Goal: Task Accomplishment & Management: Complete application form

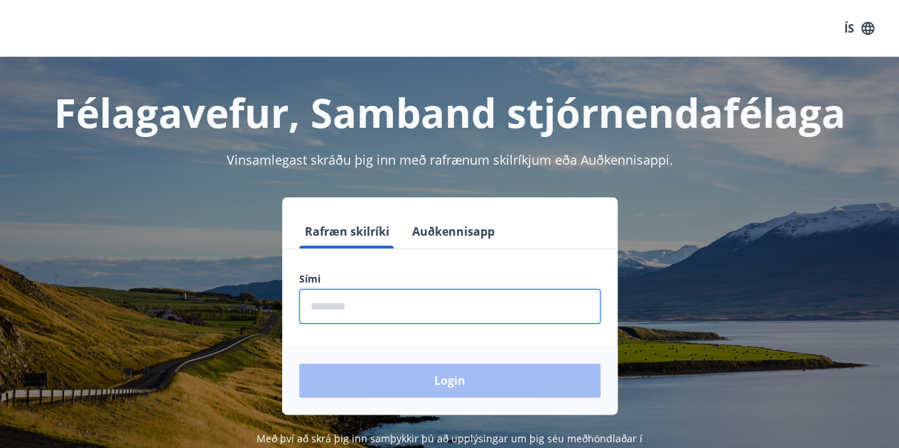
click at [350, 306] on input "phone" at bounding box center [449, 306] width 301 height 35
type input "********"
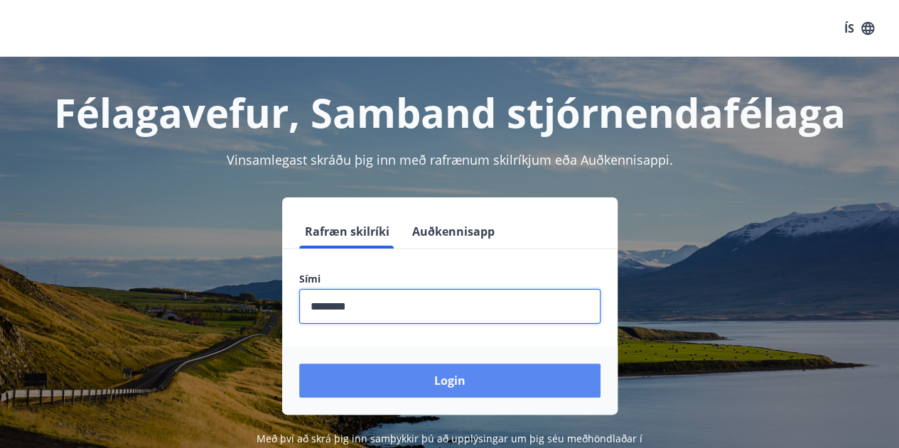
click at [437, 379] on button "Login" at bounding box center [449, 381] width 301 height 34
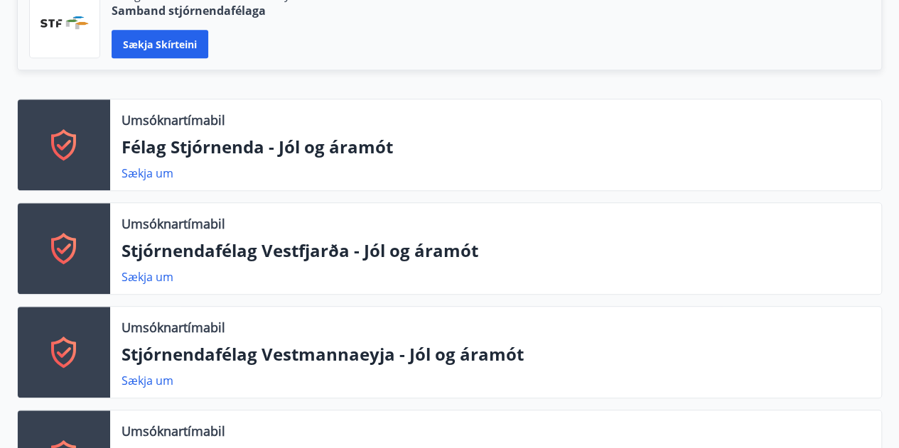
scroll to position [284, 0]
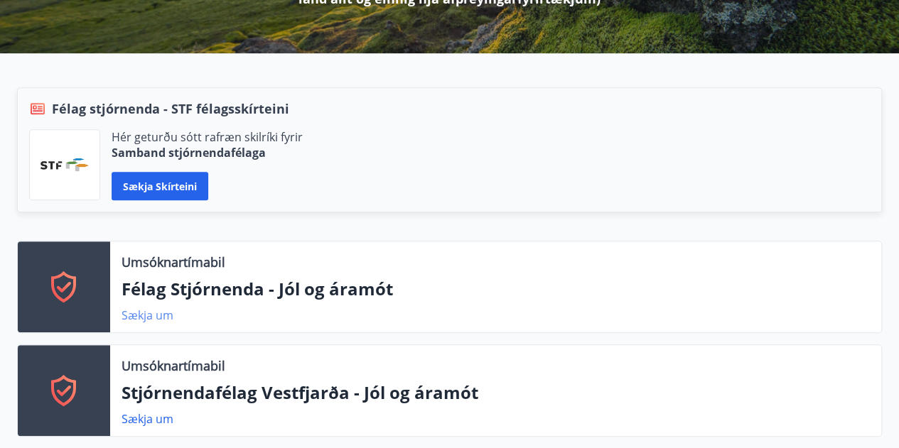
click at [144, 311] on link "Sækja um" at bounding box center [148, 316] width 52 height 16
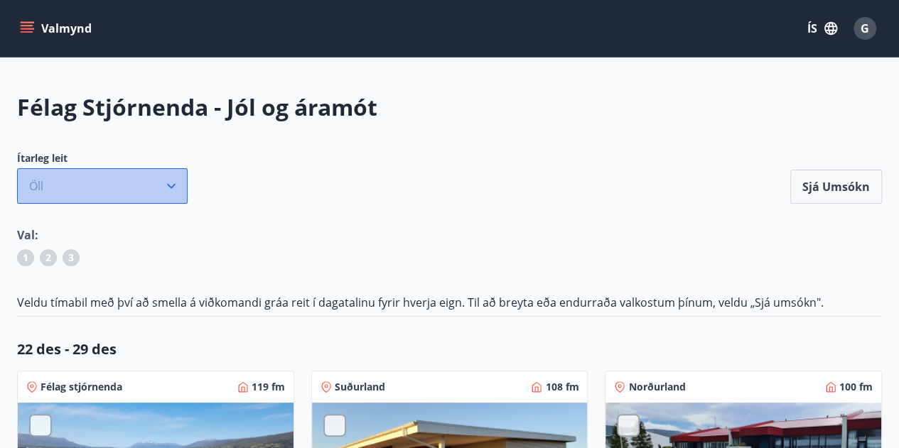
click at [173, 189] on icon "button" at bounding box center [171, 186] width 14 height 14
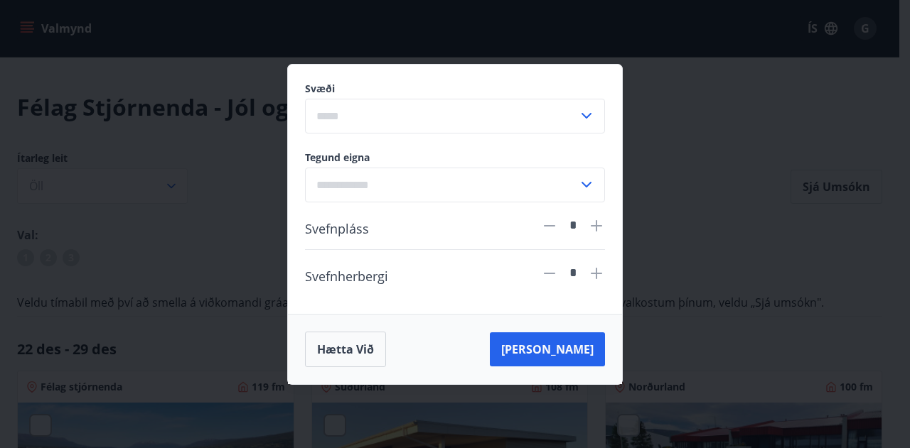
click at [581, 185] on icon at bounding box center [586, 184] width 17 height 17
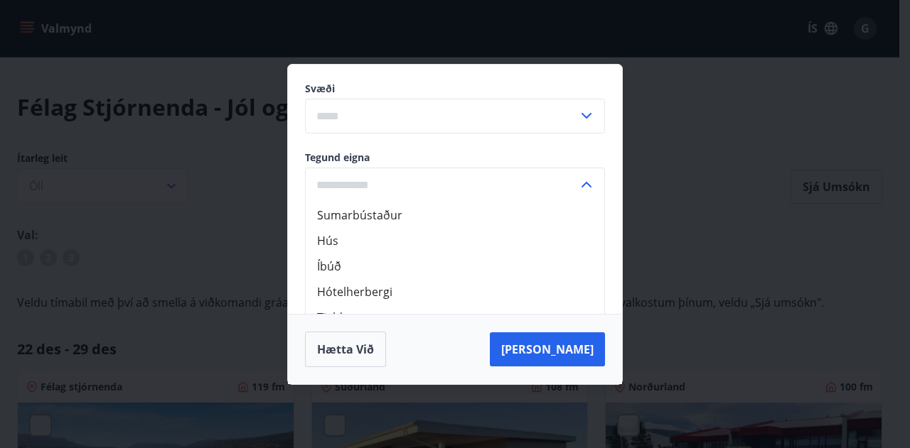
click at [581, 185] on icon at bounding box center [586, 184] width 17 height 17
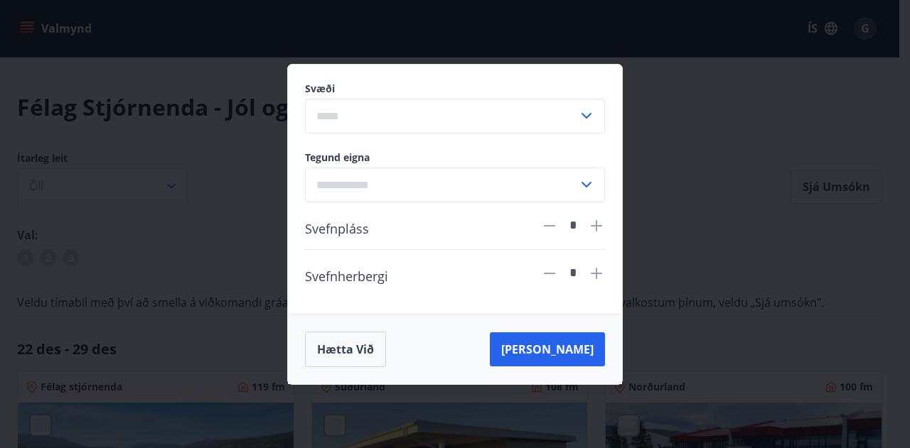
click at [676, 228] on div "Svæði ​ Tegund eigna ​ Svefnpláss * Svefnherbergi * Hætta við [PERSON_NAME]" at bounding box center [455, 224] width 910 height 448
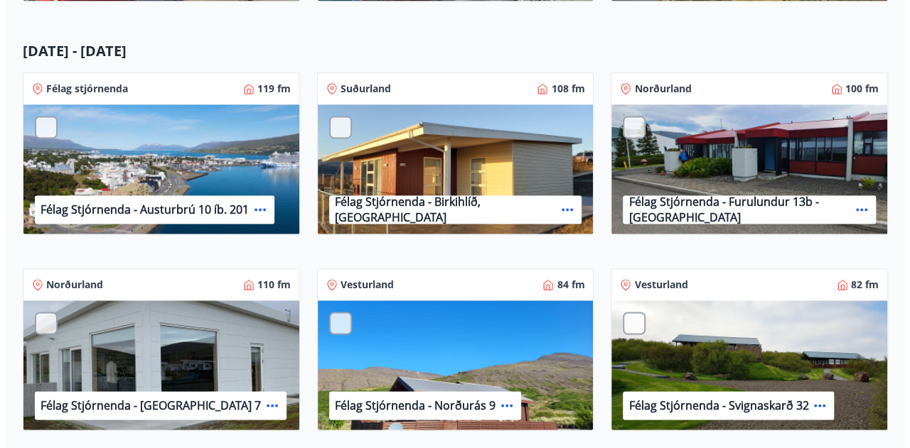
scroll to position [1066, 0]
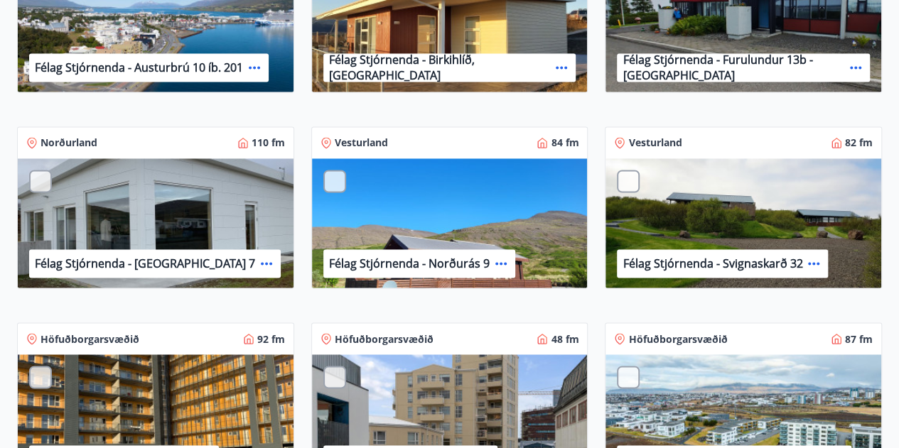
click at [258, 259] on icon at bounding box center [266, 263] width 17 height 17
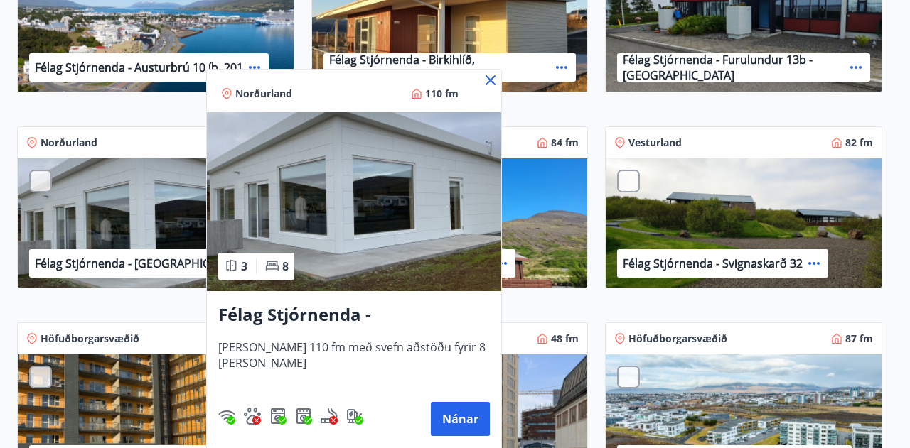
click at [489, 77] on icon at bounding box center [490, 80] width 17 height 17
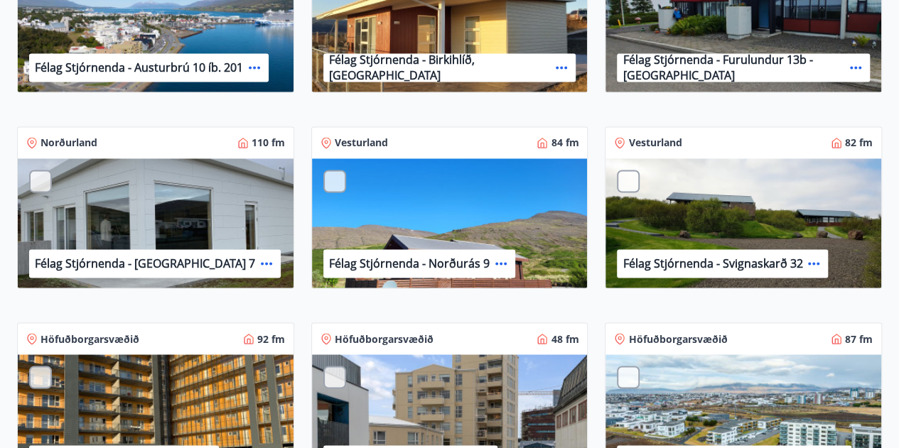
click at [482, 232] on div "Félag Stjórnenda - Norðurás 9" at bounding box center [450, 223] width 276 height 131
click at [444, 268] on p "Félag Stjórnenda - Norðurás 9" at bounding box center [409, 264] width 161 height 16
click at [505, 258] on icon at bounding box center [500, 263] width 17 height 17
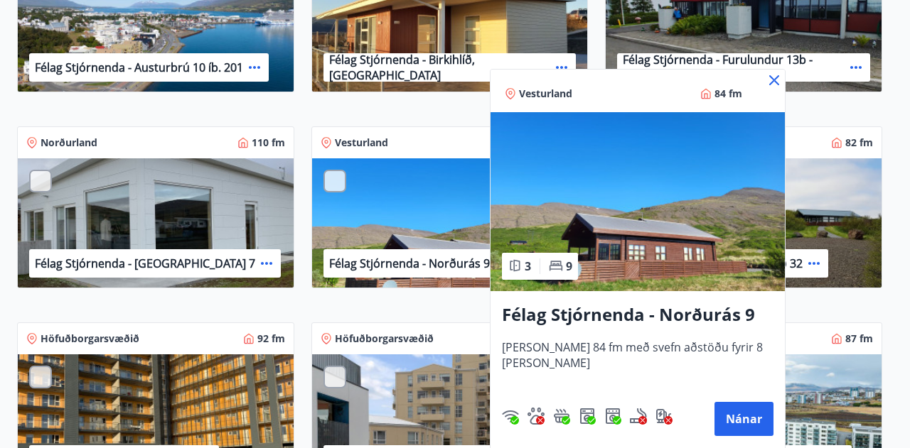
click at [765, 77] on icon at bounding box center [773, 80] width 17 height 17
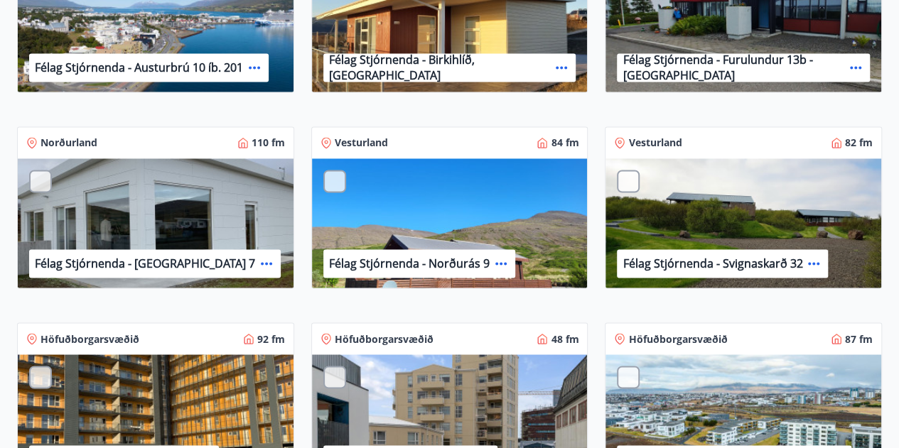
click at [810, 259] on icon at bounding box center [813, 263] width 17 height 17
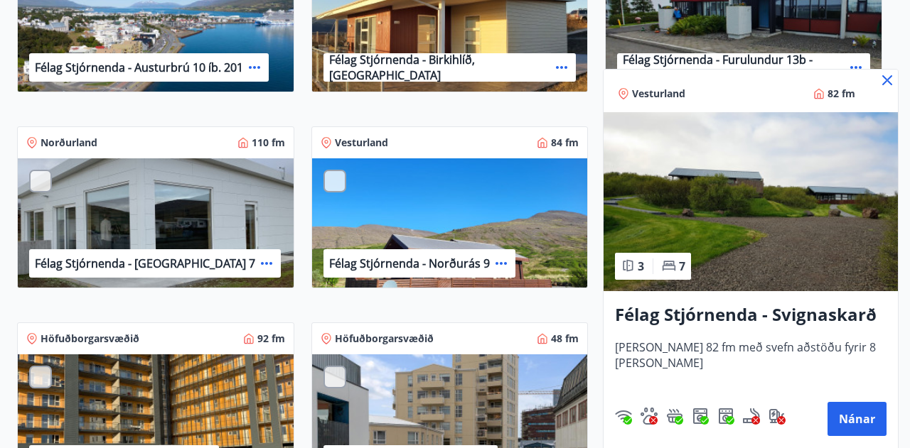
click at [895, 77] on div "Vesturland 82 fm" at bounding box center [750, 91] width 294 height 43
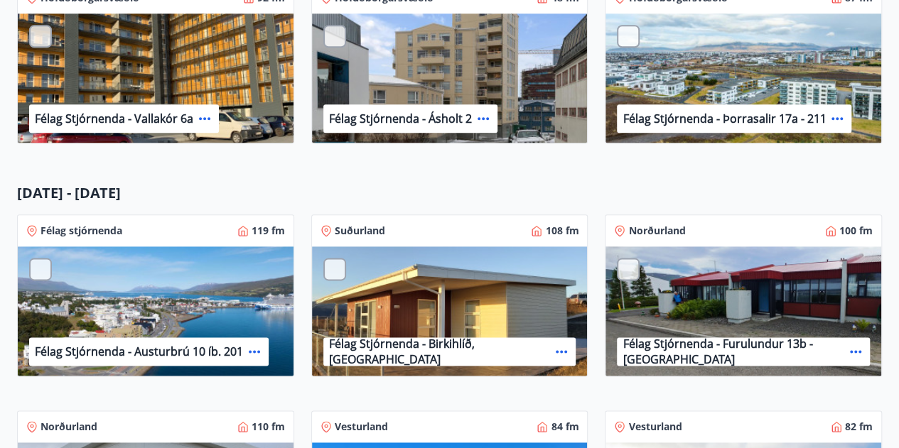
scroll to position [1066, 0]
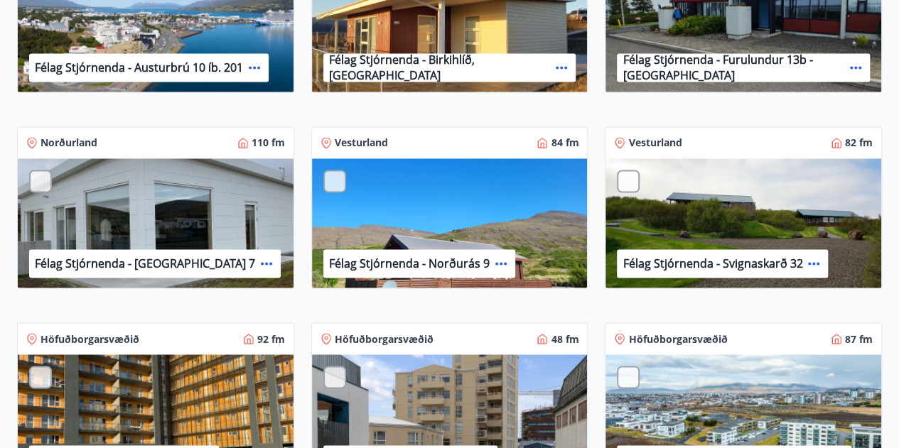
click at [253, 62] on icon at bounding box center [254, 67] width 17 height 17
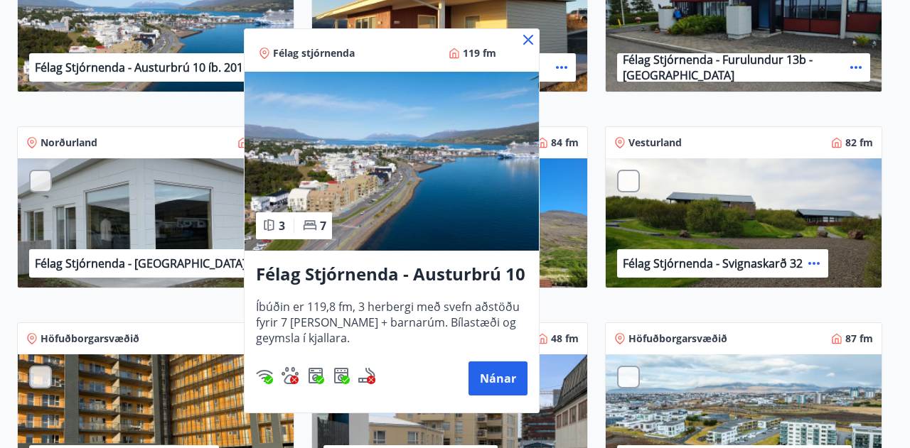
click at [527, 36] on icon at bounding box center [527, 39] width 17 height 17
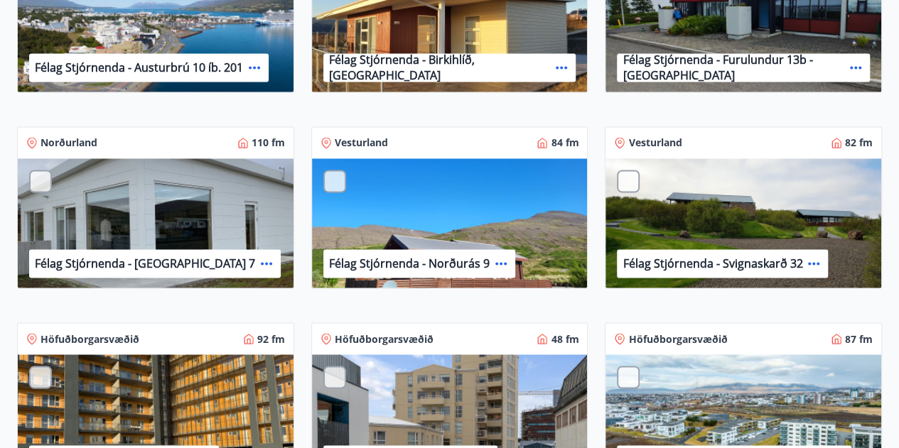
click at [556, 67] on icon at bounding box center [561, 67] width 11 height 3
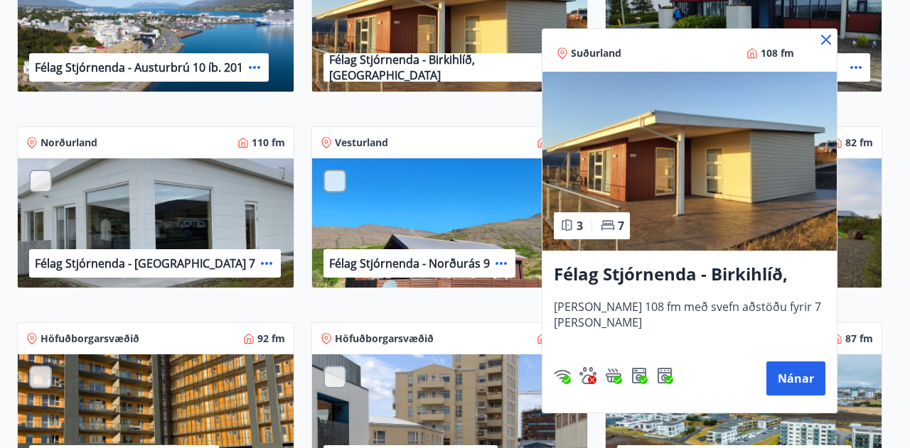
click at [827, 38] on icon at bounding box center [826, 40] width 10 height 10
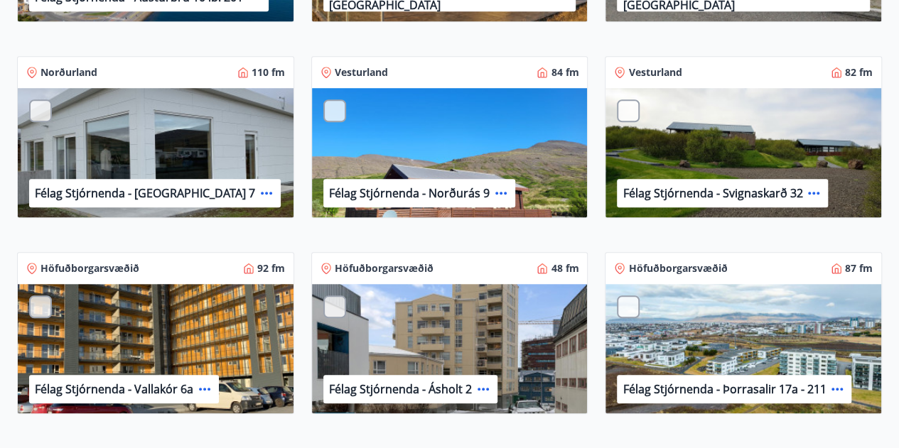
scroll to position [497, 0]
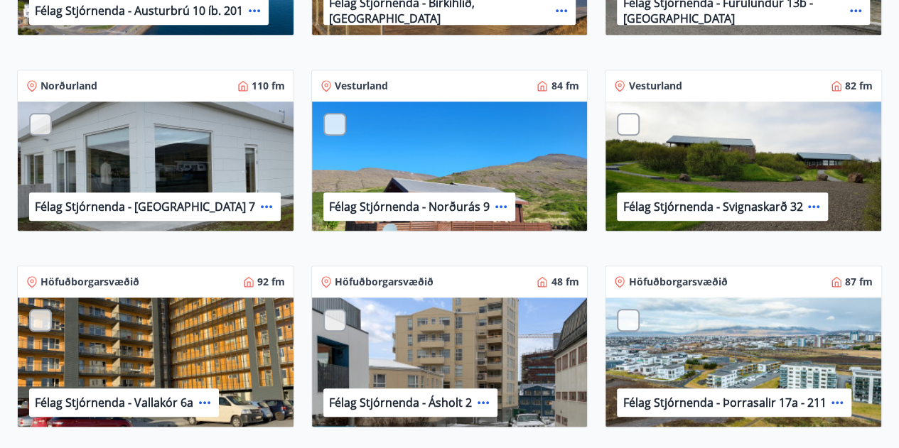
click at [816, 204] on icon at bounding box center [813, 206] width 17 height 17
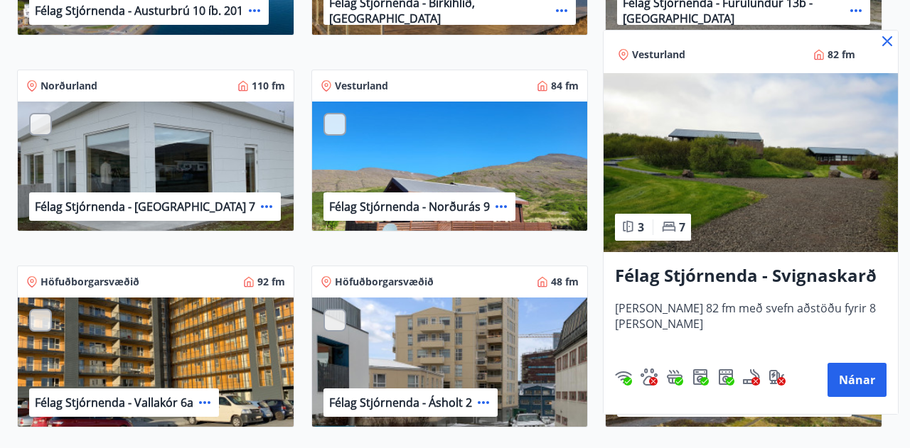
click at [885, 42] on icon at bounding box center [887, 41] width 10 height 10
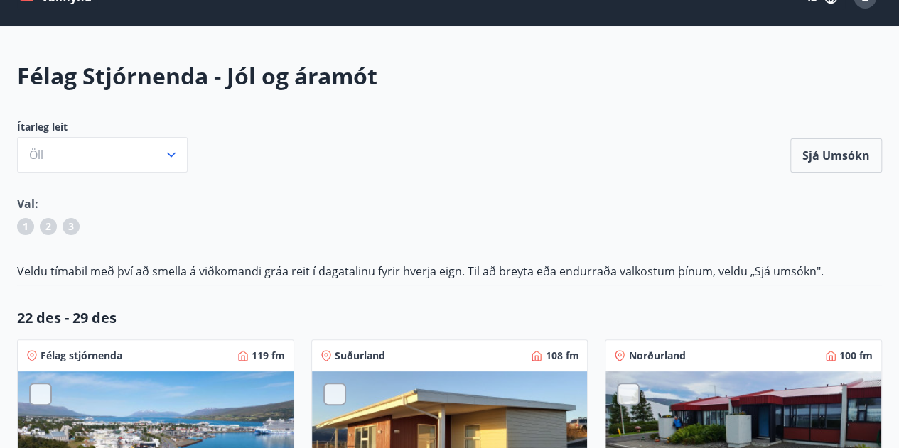
scroll to position [0, 0]
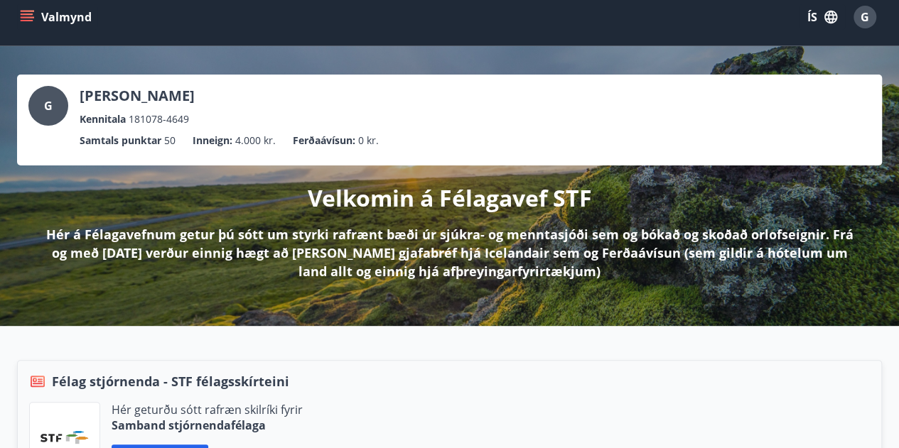
scroll to position [355, 0]
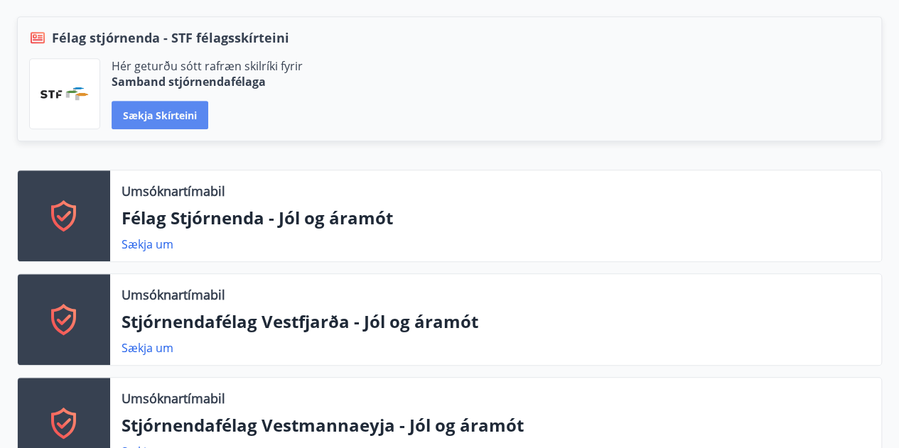
click at [157, 117] on button "Sækja skírteini" at bounding box center [160, 115] width 97 height 28
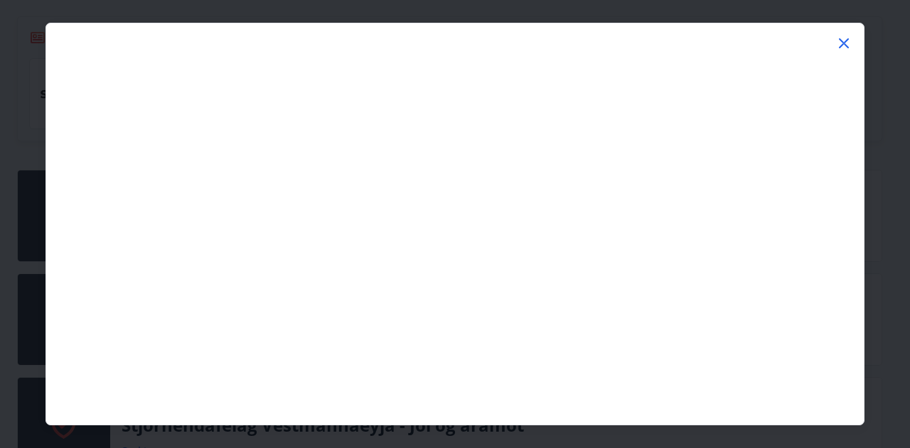
click at [851, 38] on icon at bounding box center [843, 43] width 17 height 17
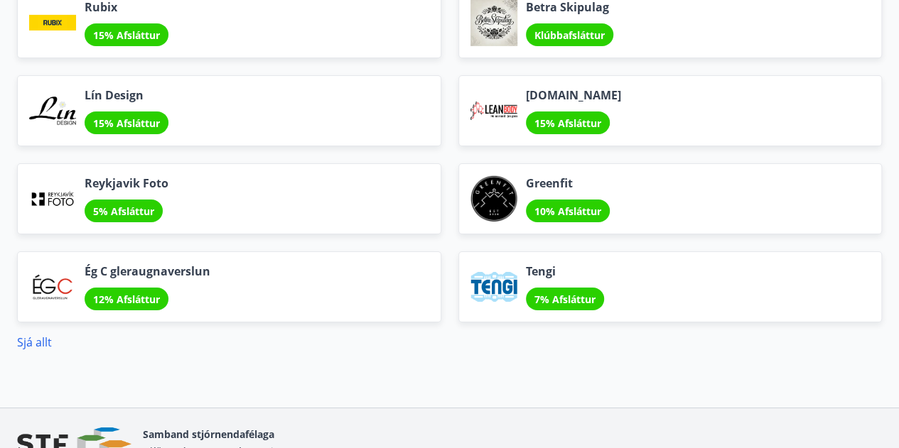
scroll to position [2475, 0]
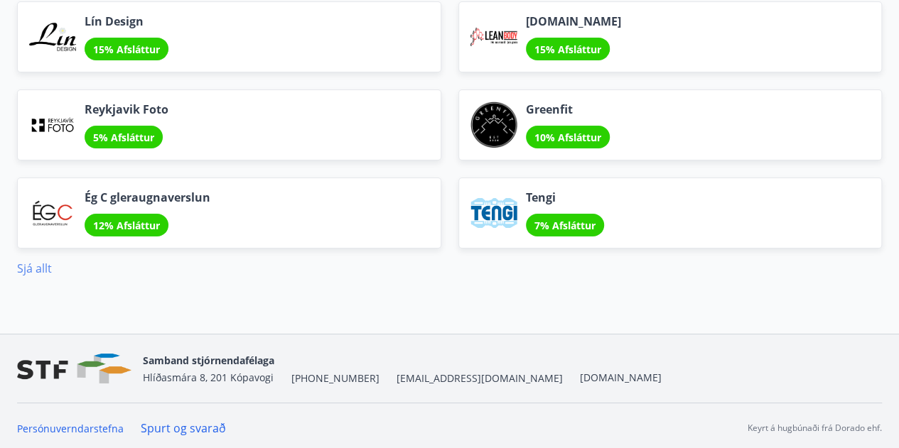
click at [24, 261] on link "Sjá allt" at bounding box center [34, 269] width 35 height 16
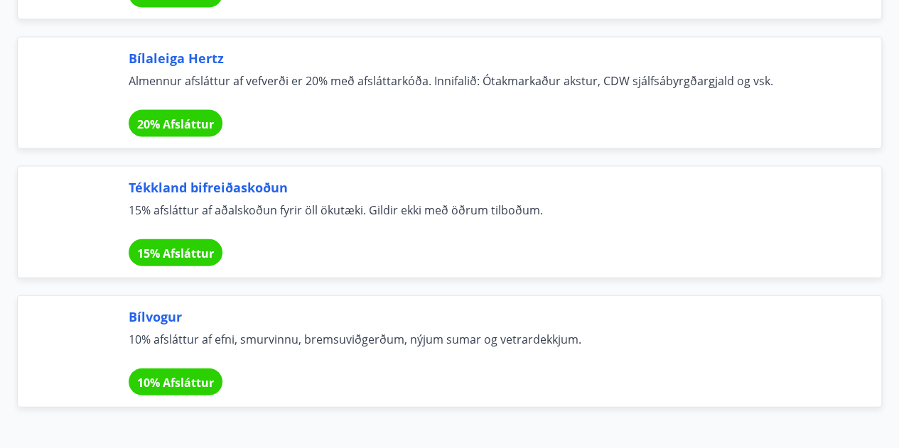
scroll to position [9691, 0]
